Goal: Information Seeking & Learning: Find specific page/section

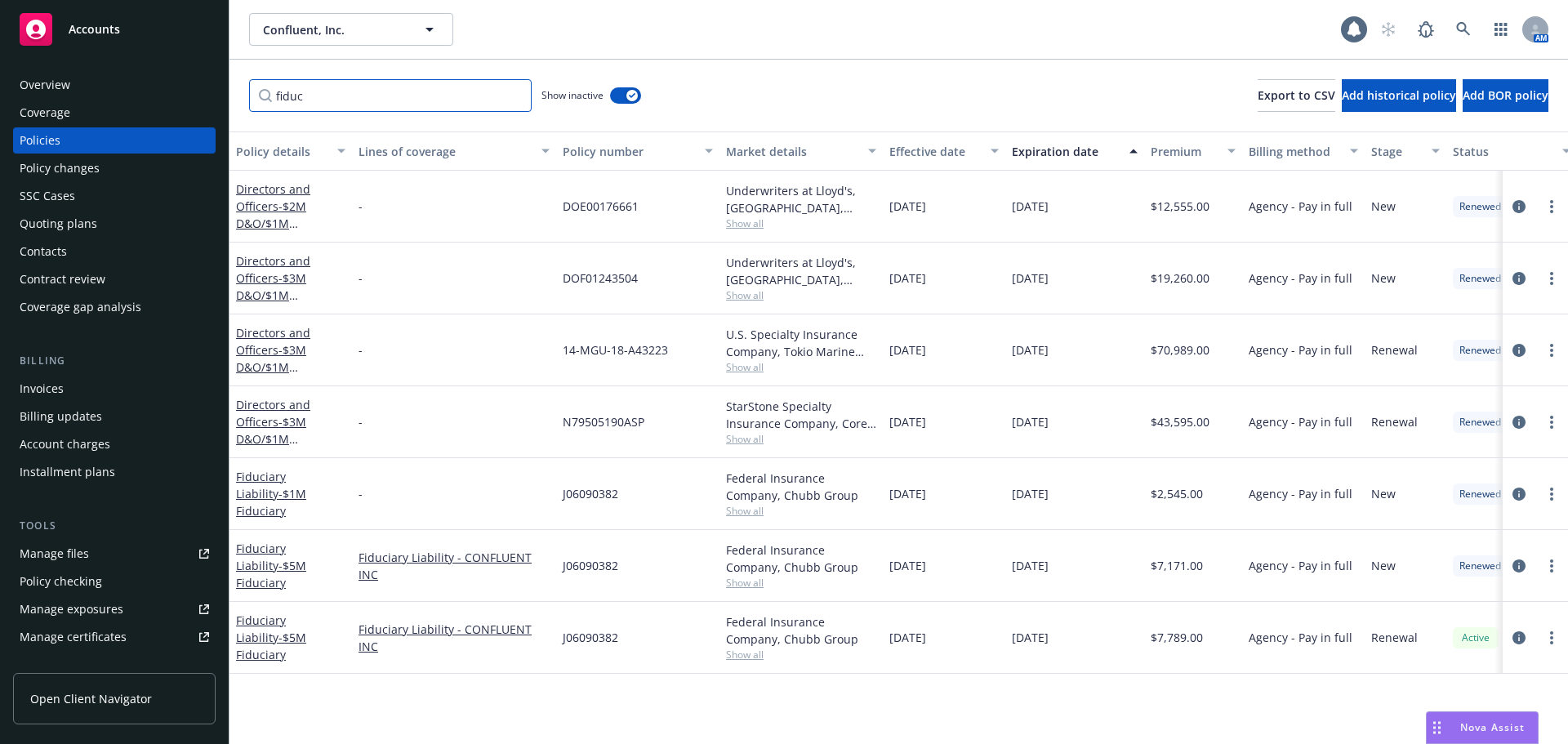
click at [517, 98] on input "fiduc" at bounding box center [390, 95] width 283 height 33
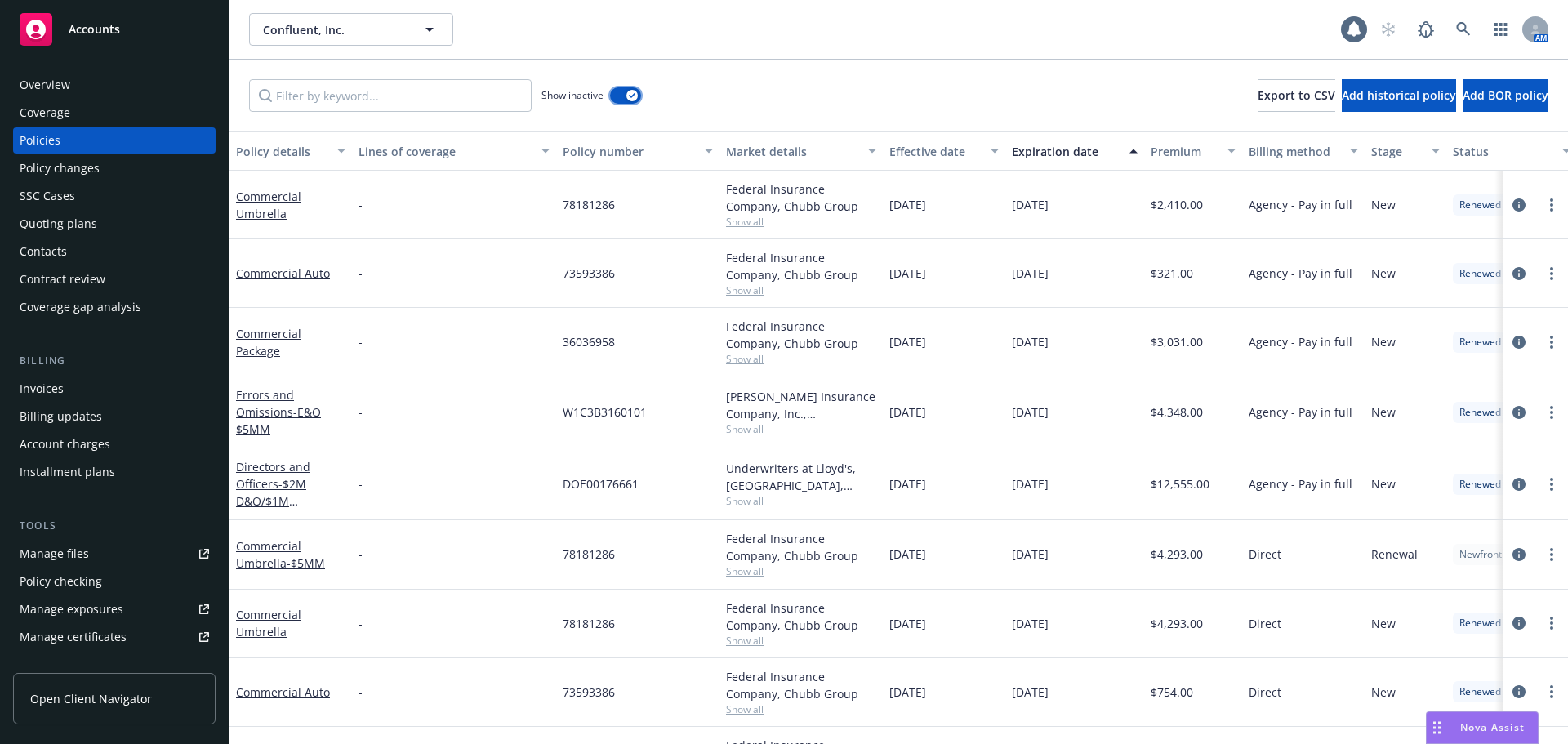
click at [617, 92] on button "button" at bounding box center [625, 95] width 31 height 16
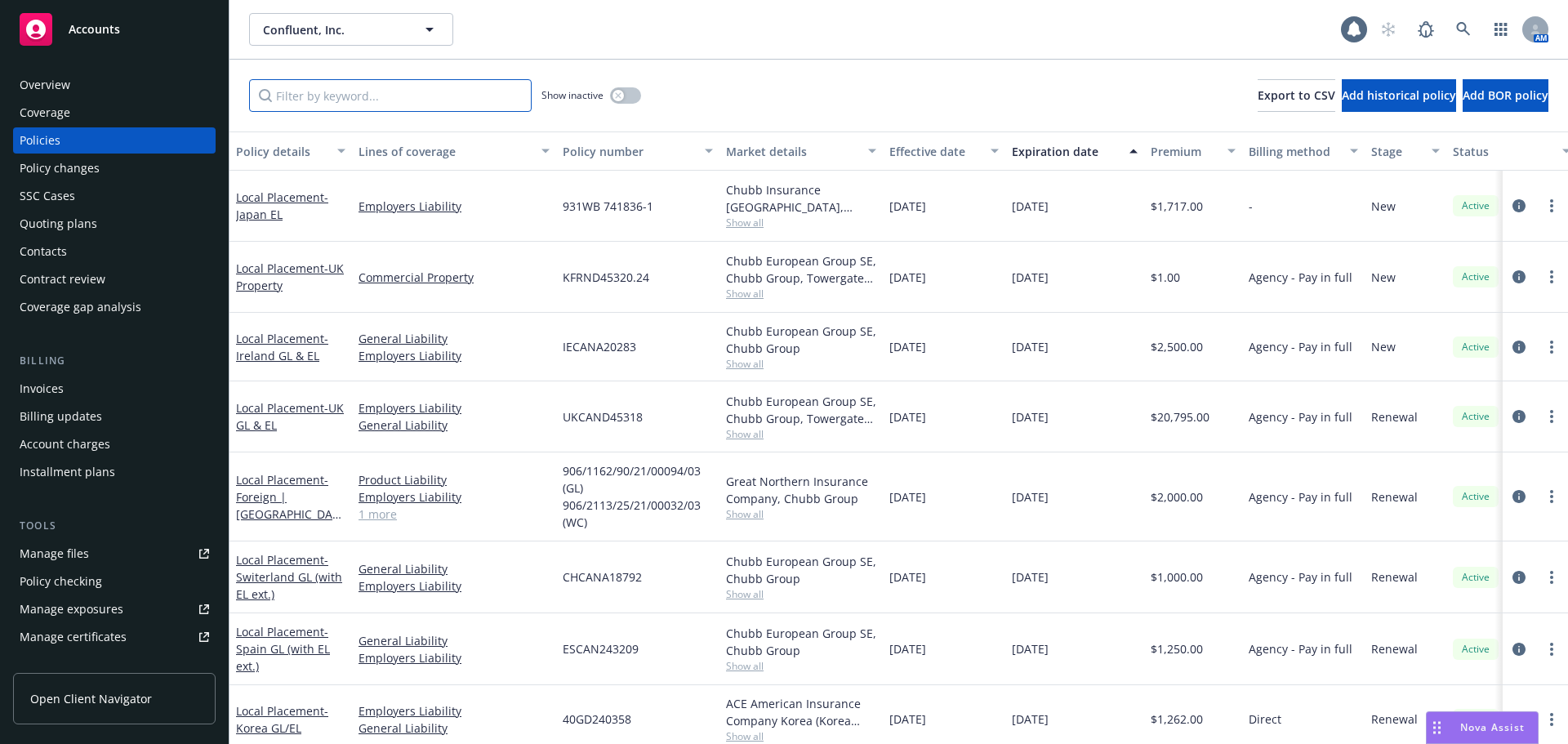
click at [456, 103] on input "Filter by keyword..." at bounding box center [390, 95] width 283 height 33
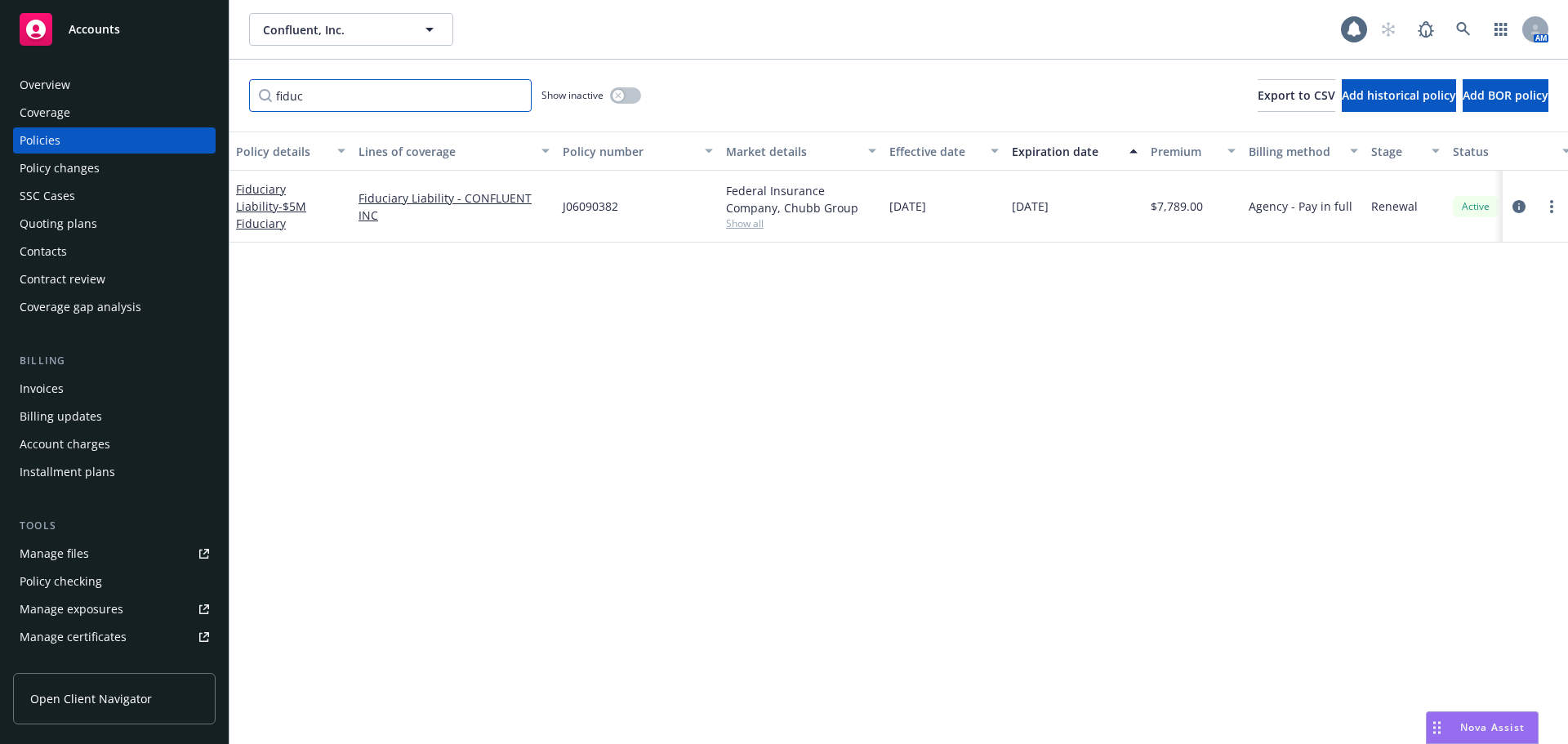
drag, startPoint x: 325, startPoint y: 87, endPoint x: 209, endPoint y: 93, distance: 116.2
click at [209, 93] on div "Accounts Overview Coverage Policies Policy changes SSC Cases Quoting plans Cont…" at bounding box center [784, 372] width 1568 height 744
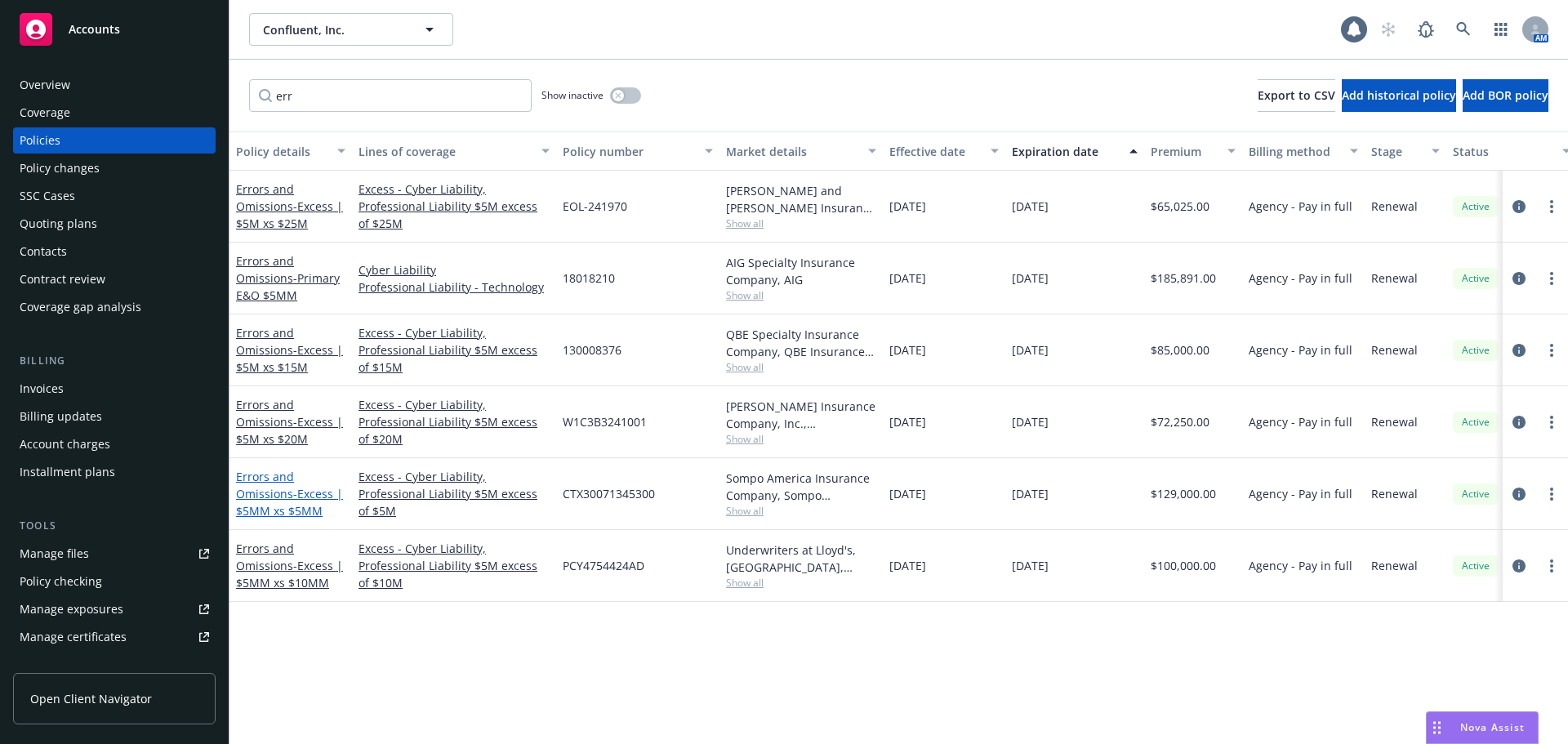
click at [297, 512] on span "- Excess | $5MM xs $5MM" at bounding box center [289, 502] width 107 height 33
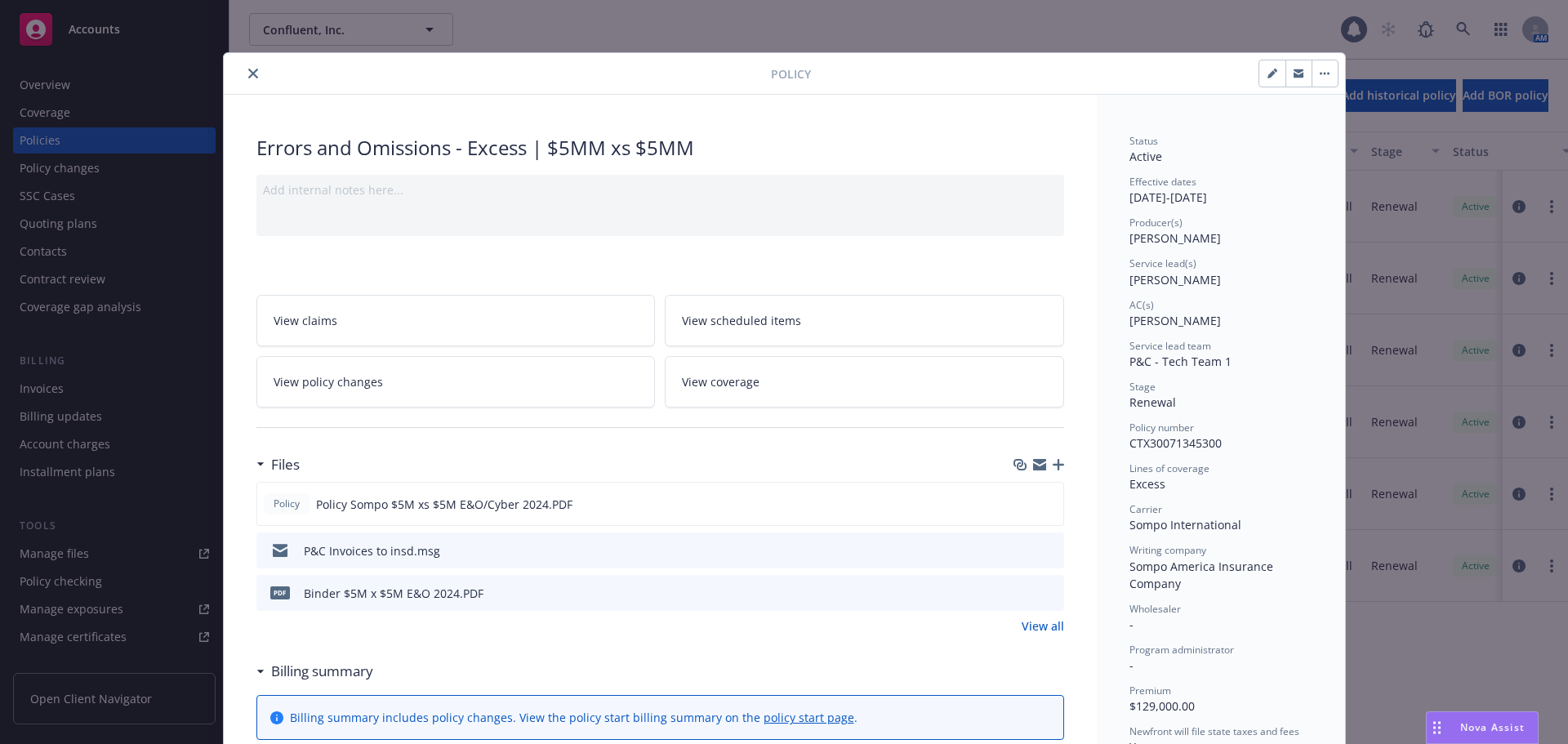
click at [248, 72] on icon "close" at bounding box center [253, 74] width 10 height 10
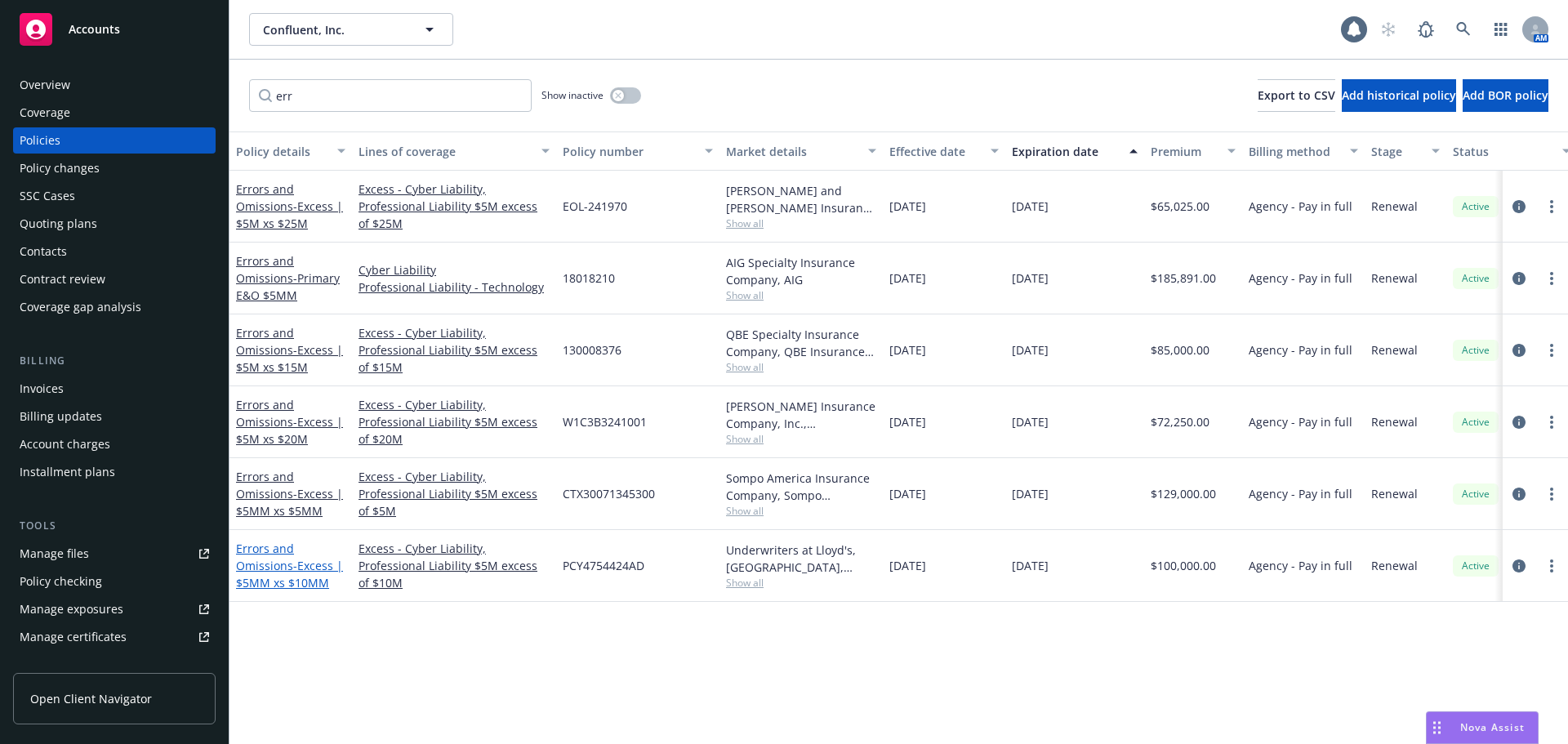
click at [322, 515] on span "- Excess | $5MM xs $10MM" at bounding box center [289, 574] width 107 height 33
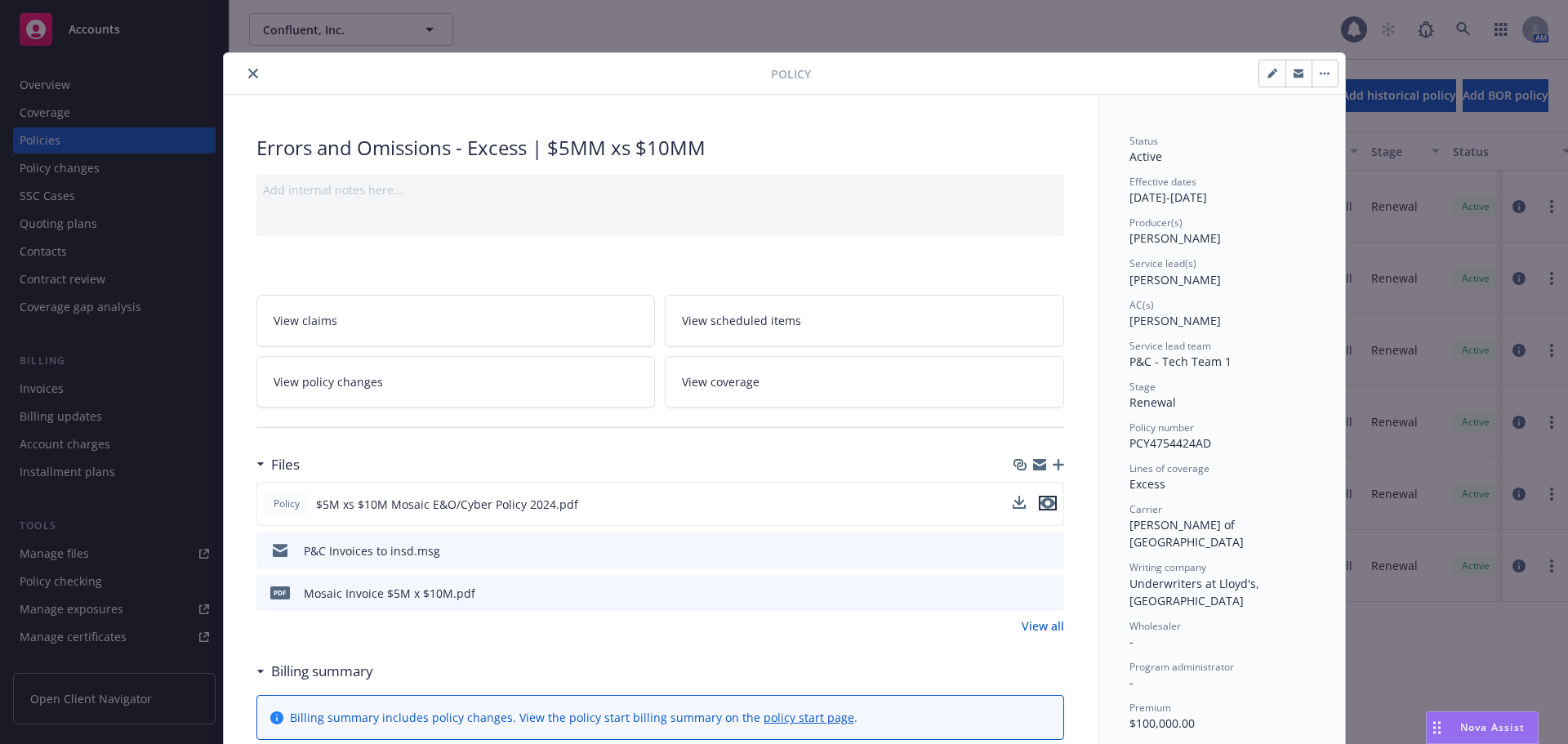
click at [1041, 504] on icon "preview file" at bounding box center [1047, 503] width 14 height 12
click at [252, 66] on button "close" at bounding box center [252, 73] width 19 height 19
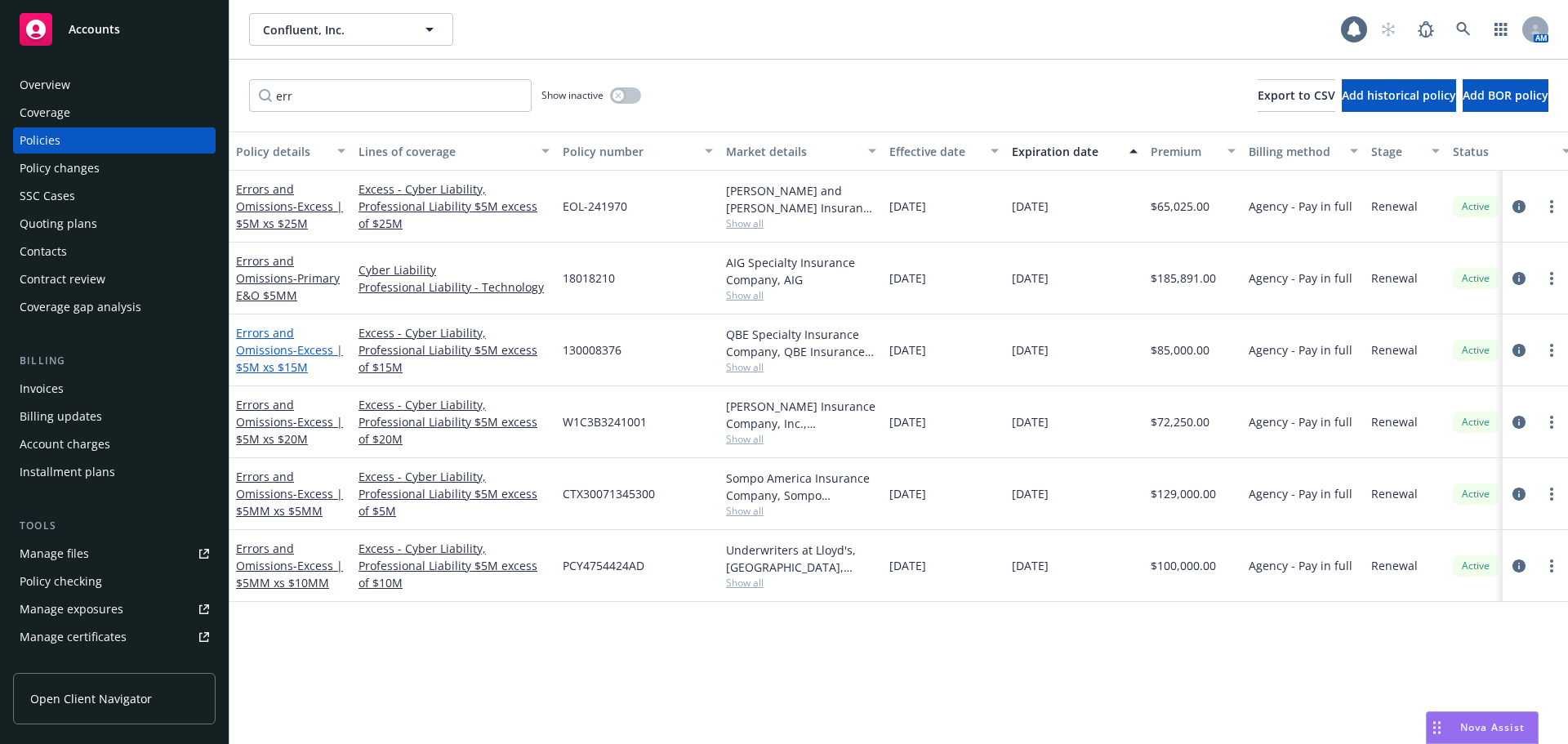
click at [300, 353] on span "- Excess | $5M xs $15M" at bounding box center [289, 359] width 107 height 33
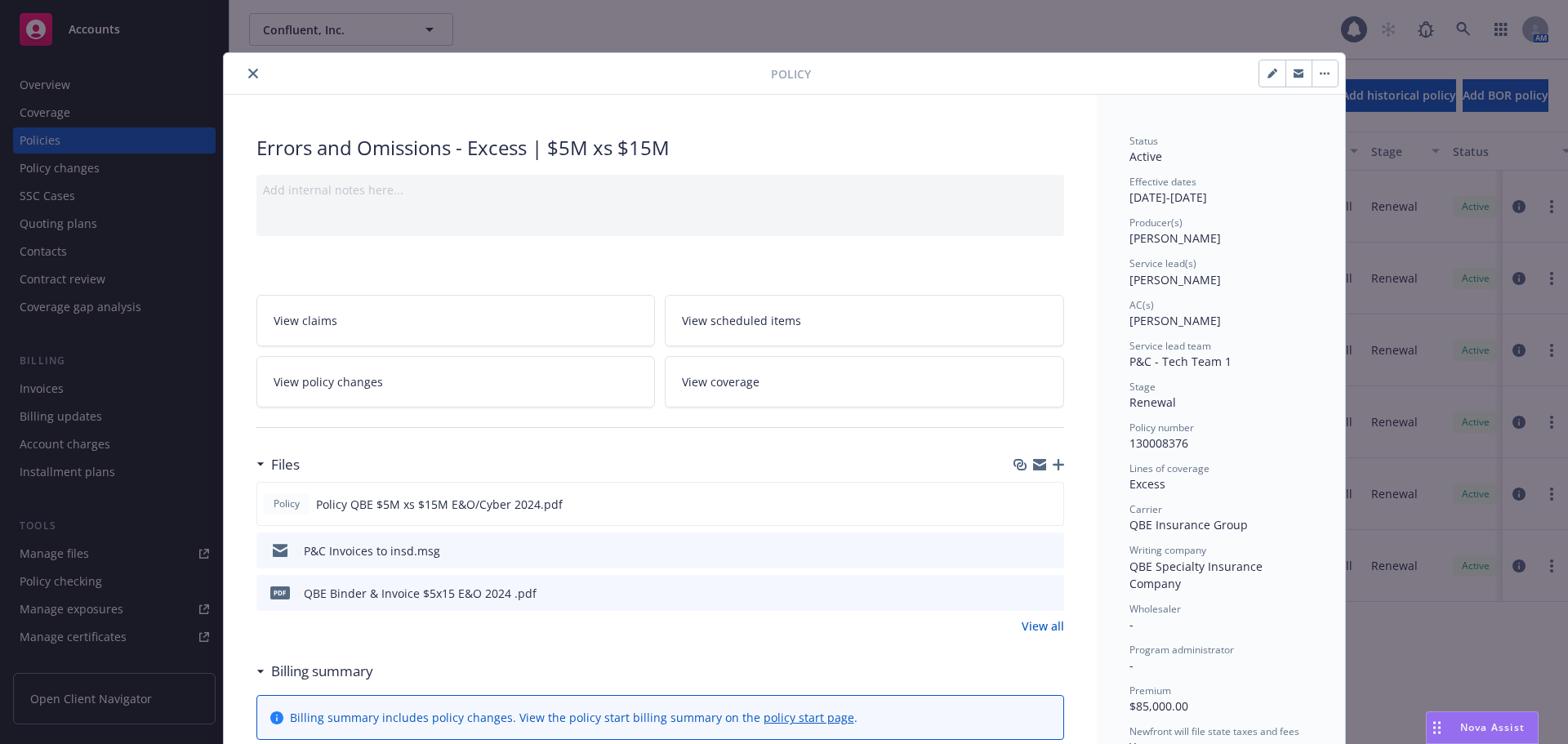
click at [248, 72] on icon "close" at bounding box center [253, 74] width 10 height 10
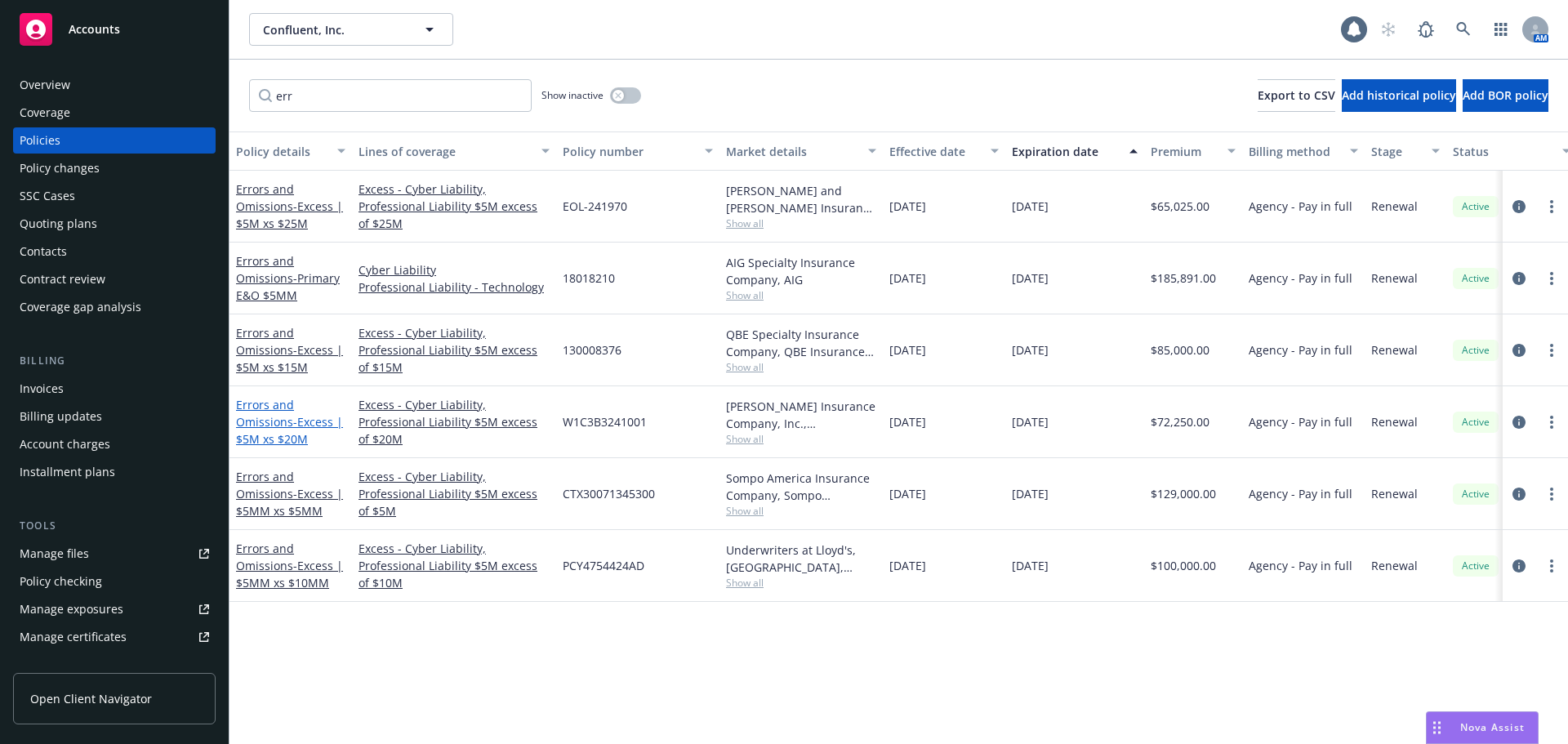
click at [299, 433] on span "- Excess | $5M xs $20M" at bounding box center [289, 430] width 107 height 33
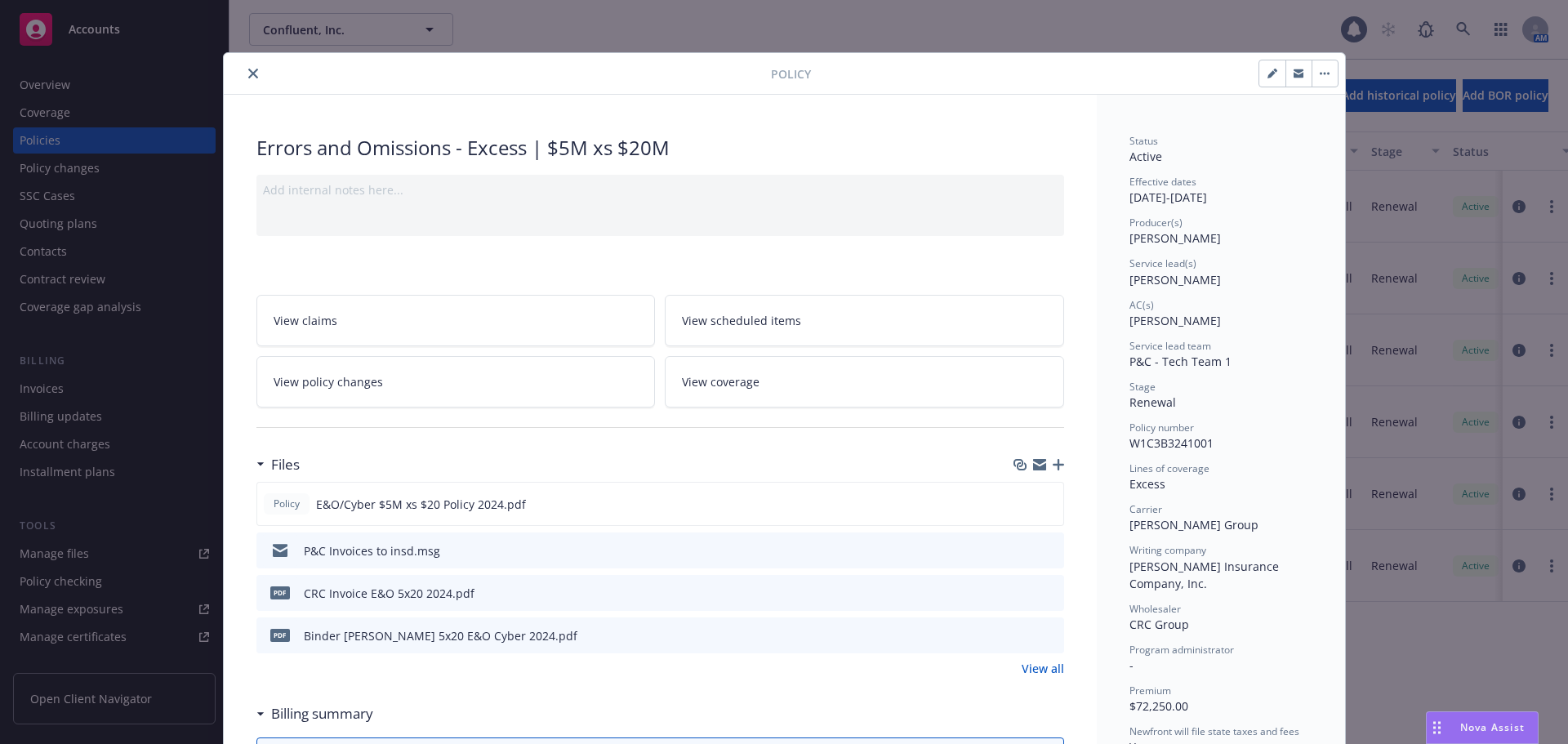
click at [243, 72] on button "close" at bounding box center [252, 73] width 19 height 19
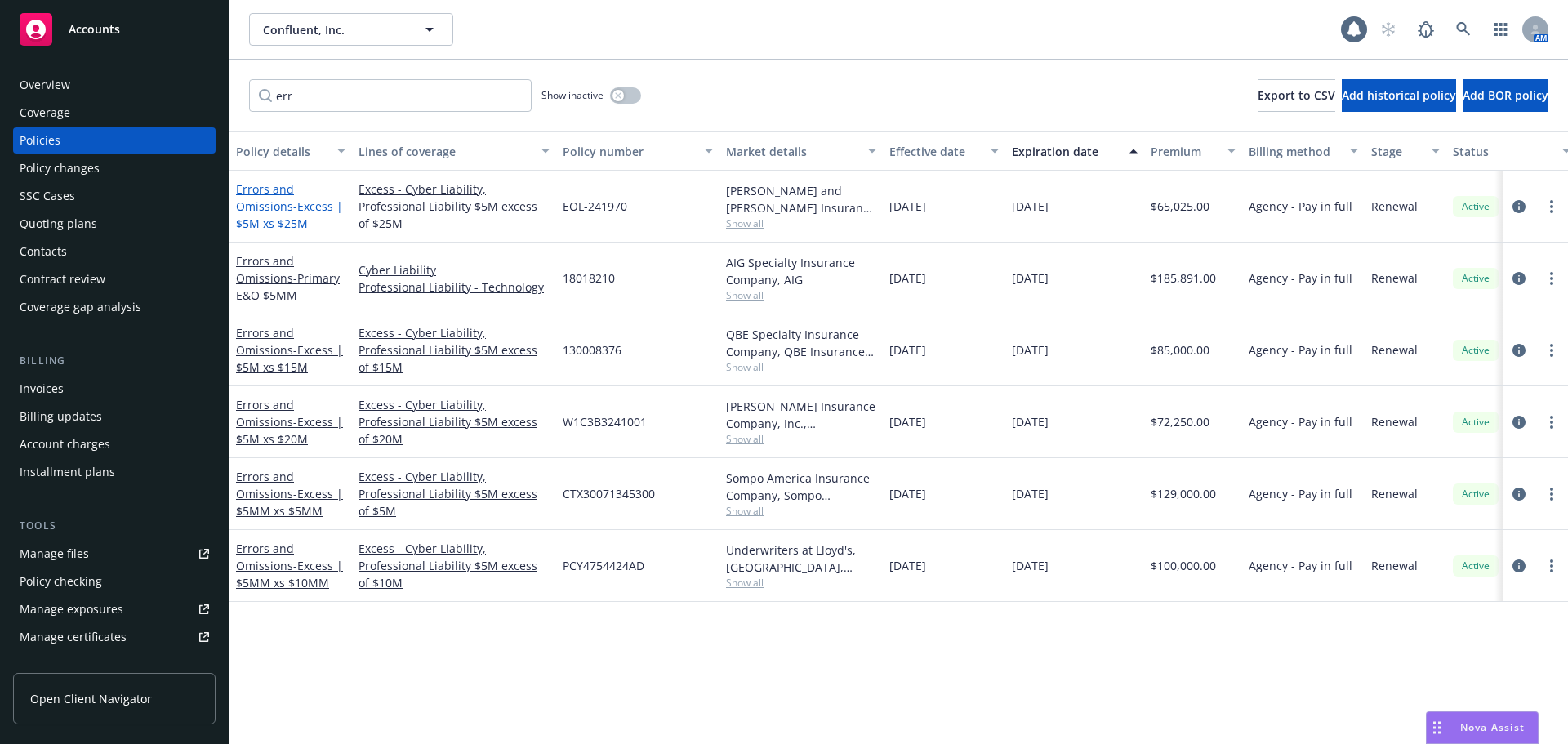
click at [278, 210] on link "Errors and Omissions - Excess | $5M xs $25M" at bounding box center [289, 206] width 107 height 50
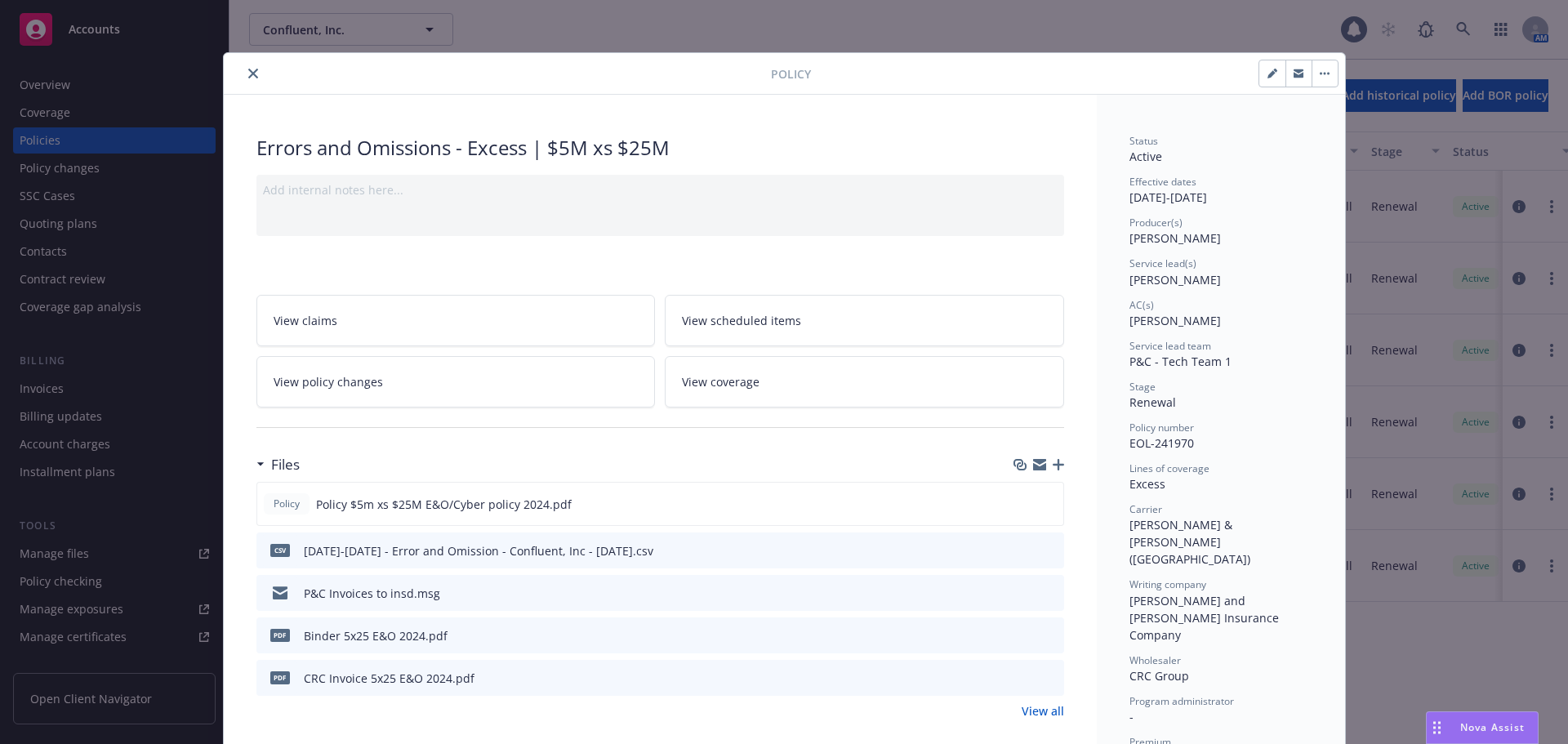
click at [248, 77] on icon "close" at bounding box center [253, 74] width 10 height 10
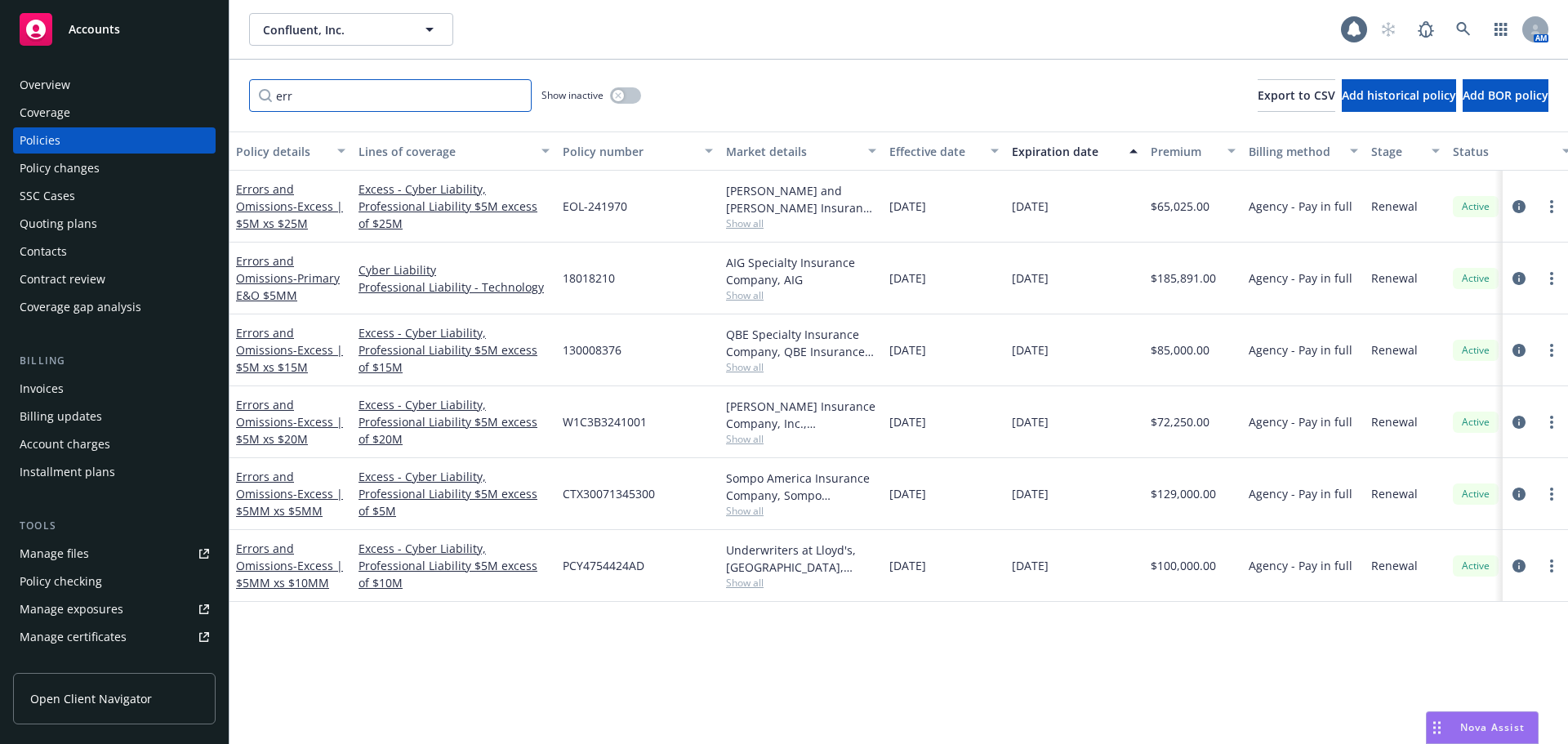
drag, startPoint x: 309, startPoint y: 102, endPoint x: 255, endPoint y: 106, distance: 54.1
click at [255, 106] on input "err" at bounding box center [390, 95] width 283 height 33
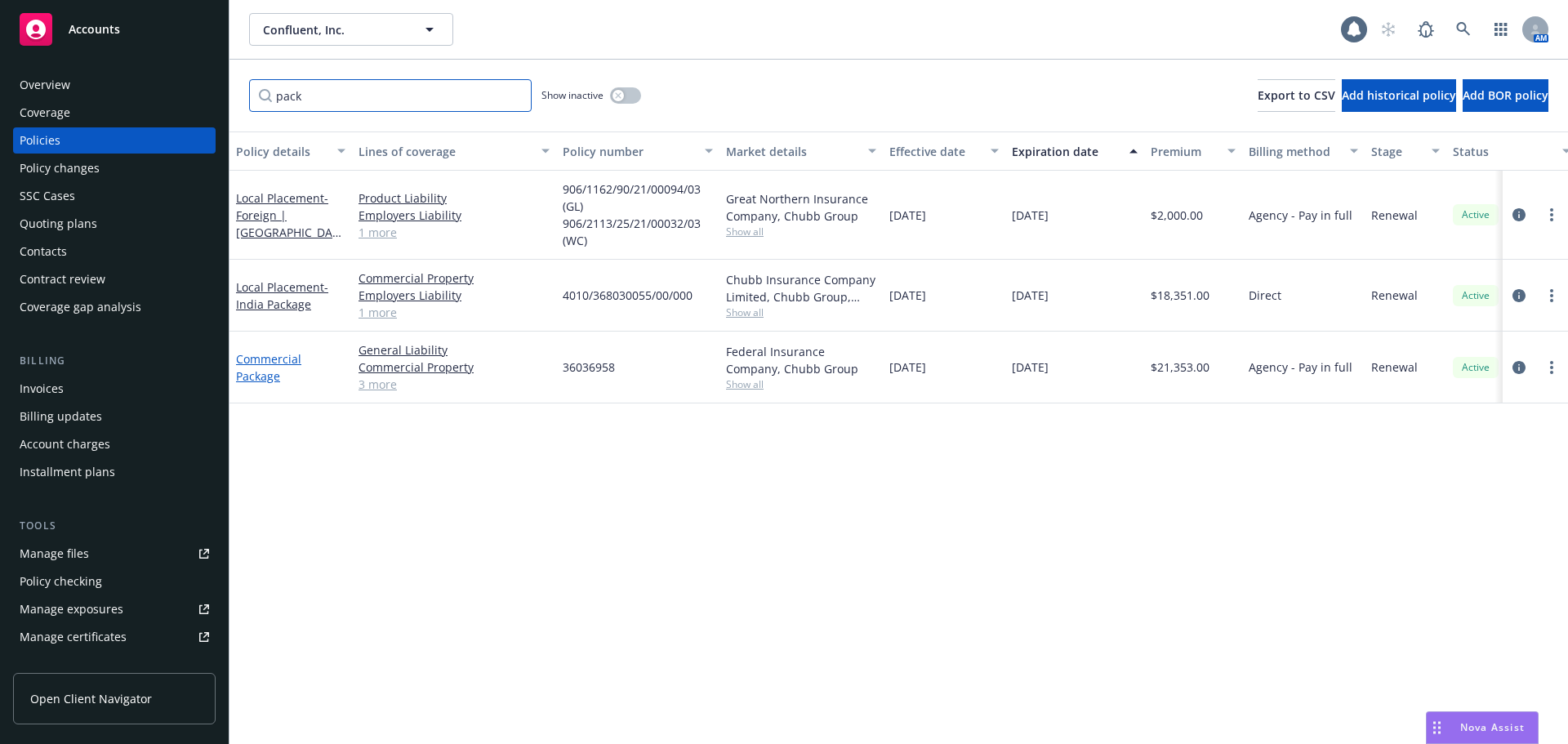
type input "pack"
click at [262, 377] on link "Commercial Package" at bounding box center [269, 367] width 66 height 33
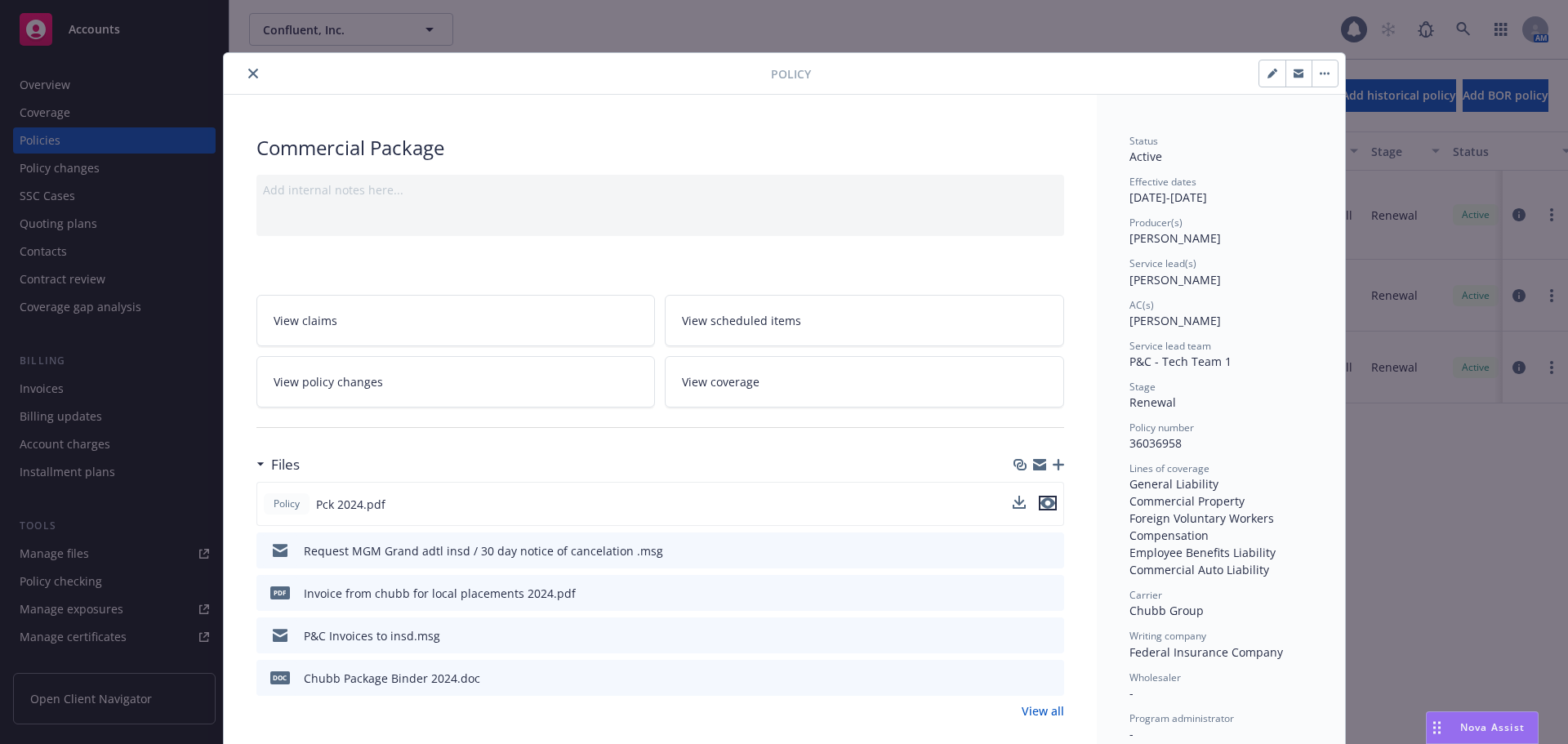
click at [1041, 502] on icon "preview file" at bounding box center [1047, 503] width 14 height 12
click at [244, 80] on button "close" at bounding box center [252, 73] width 19 height 19
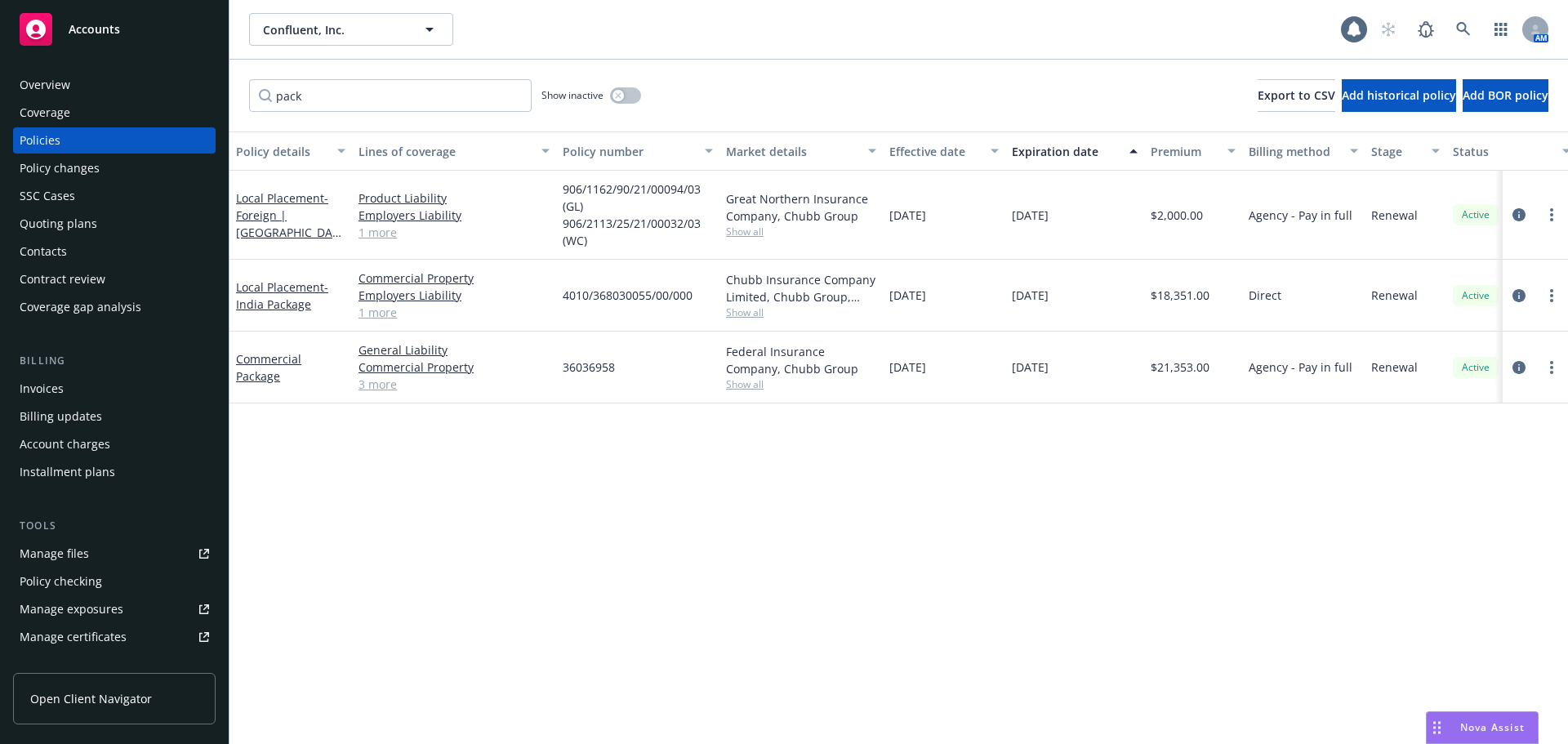
click at [138, 37] on div "Accounts" at bounding box center [114, 29] width 189 height 33
